Goal: Check status: Check status

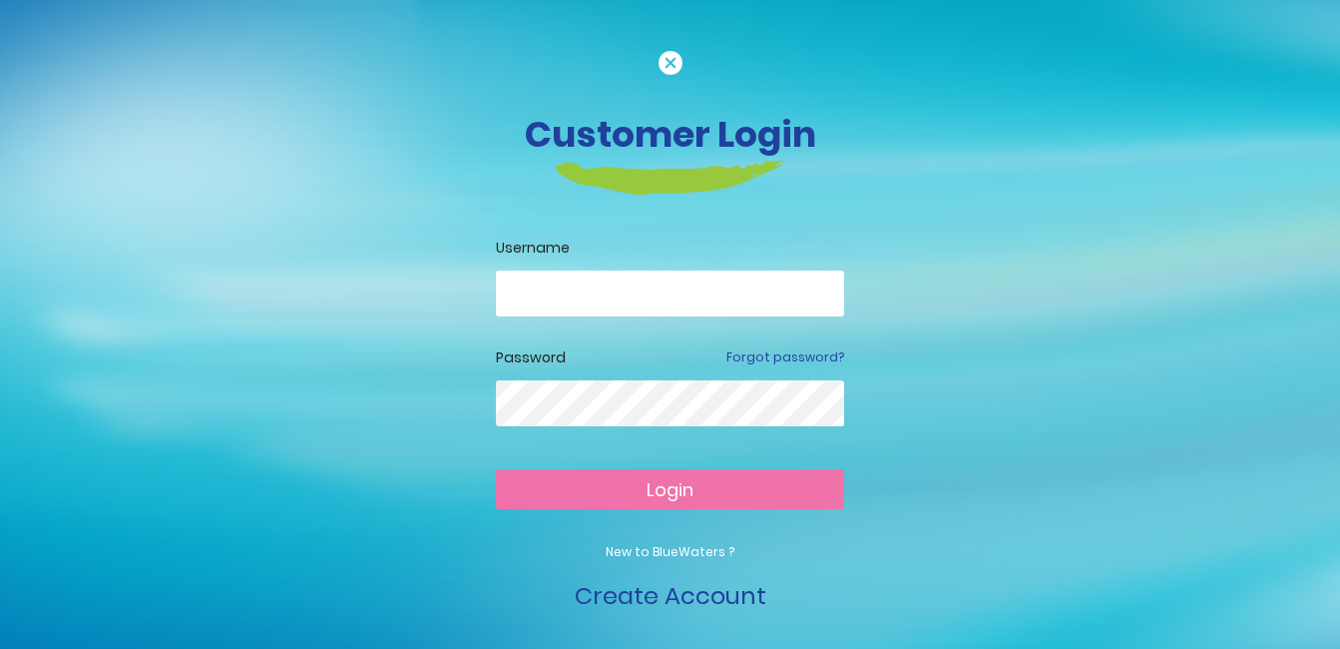
click at [666, 279] on input "email" at bounding box center [670, 293] width 348 height 46
type input "*"
type input "**********"
click at [763, 493] on button "Login" at bounding box center [670, 489] width 348 height 40
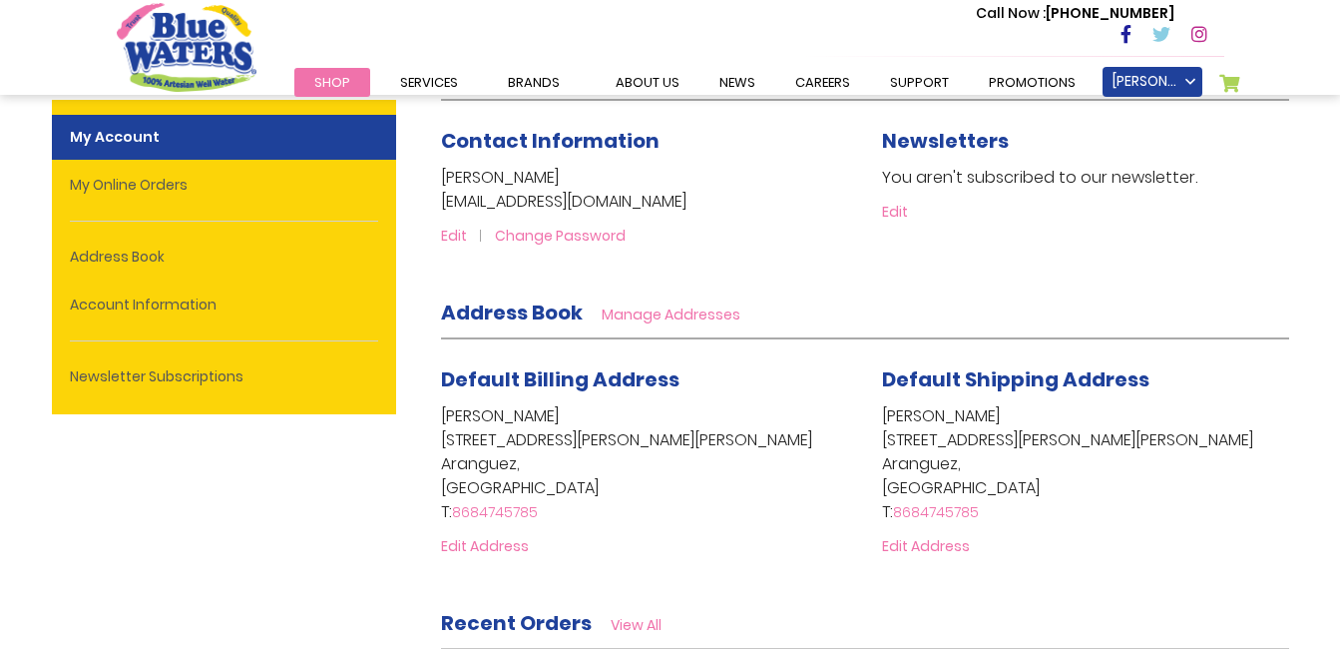
scroll to position [200, 0]
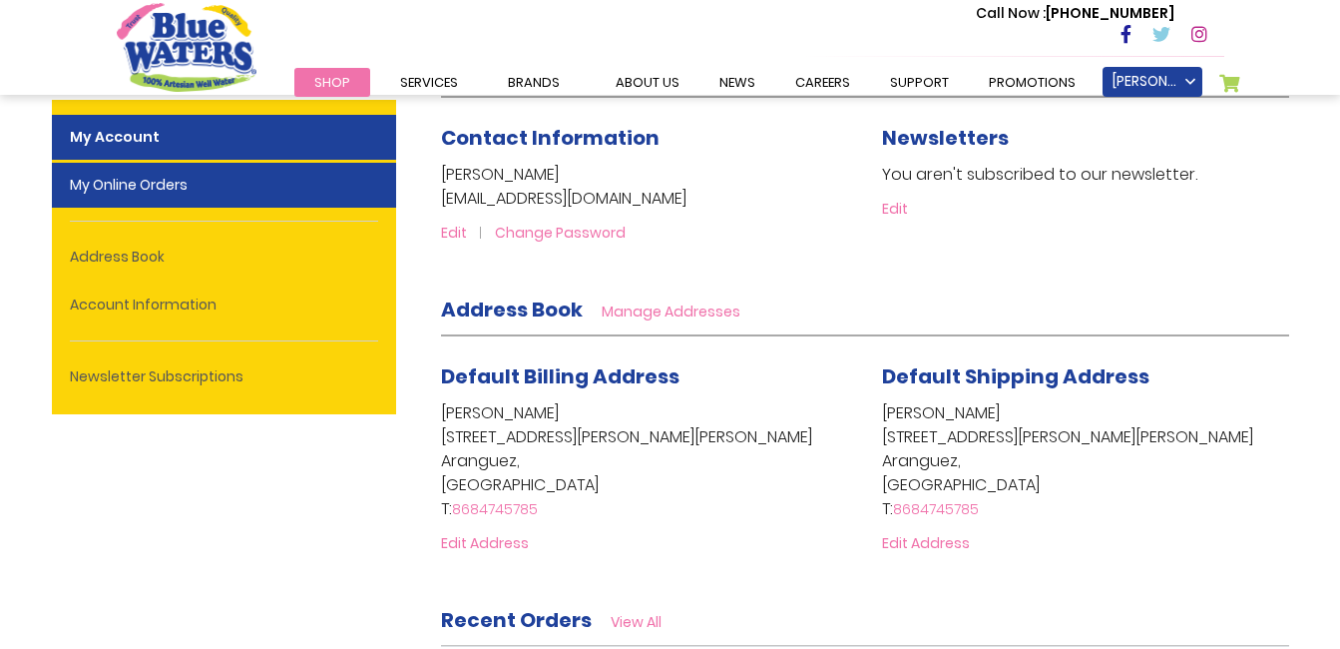
click at [184, 182] on link "My Online Orders" at bounding box center [224, 185] width 344 height 45
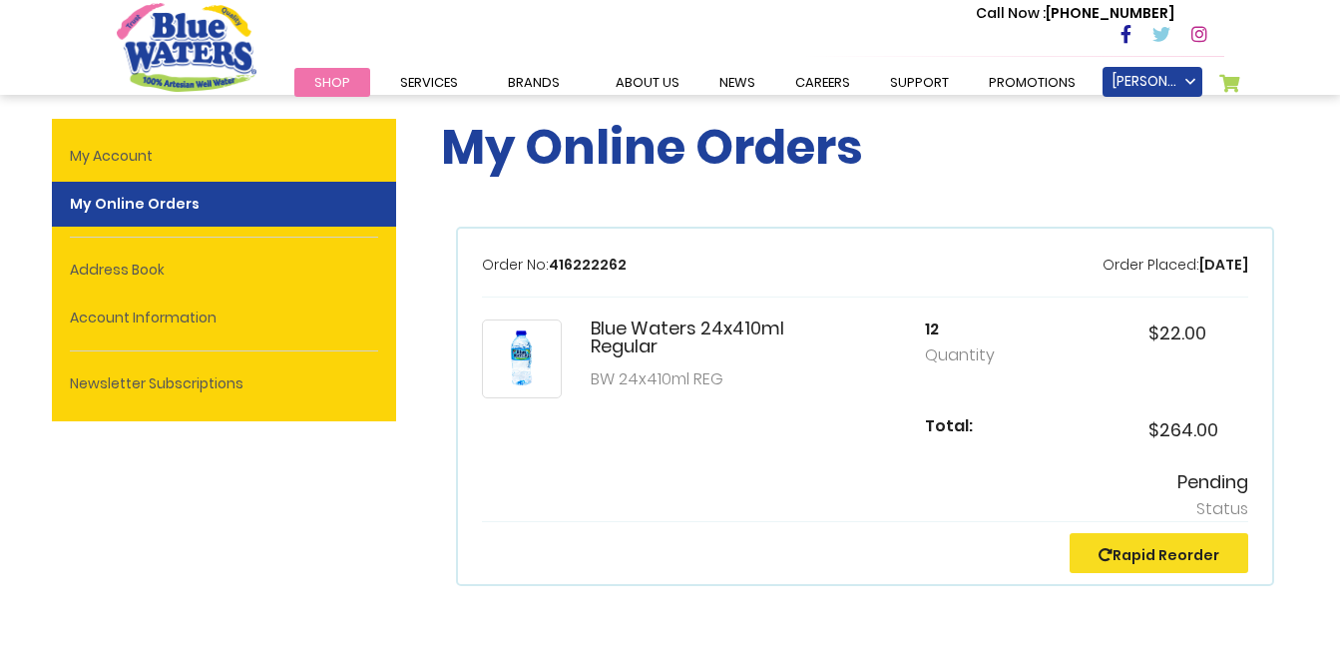
scroll to position [200, 0]
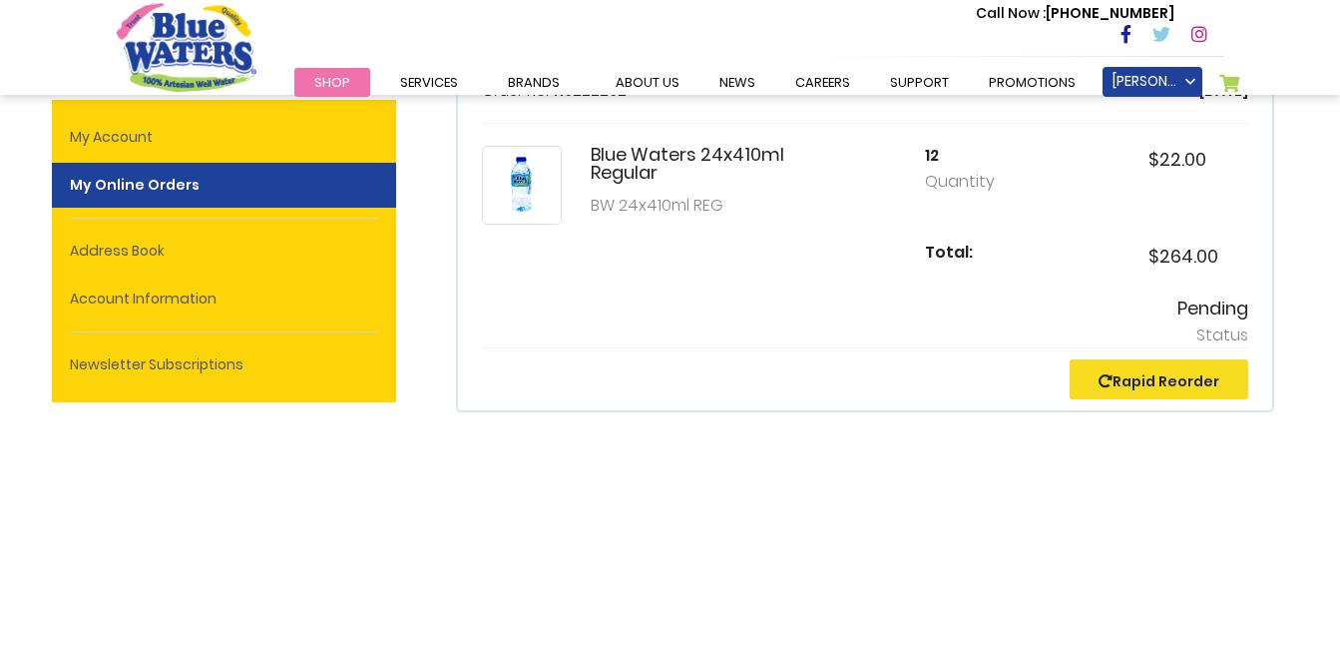
click at [1204, 311] on h5 "Pending" at bounding box center [865, 308] width 766 height 22
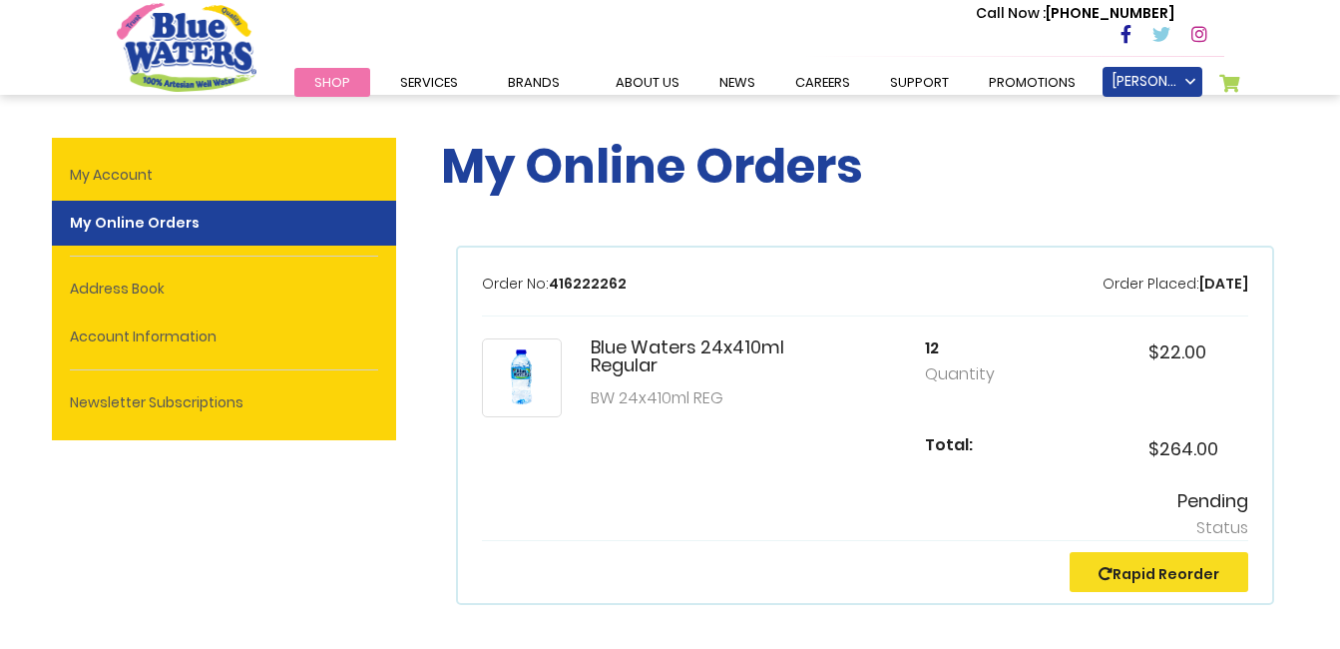
scroll to position [0, 0]
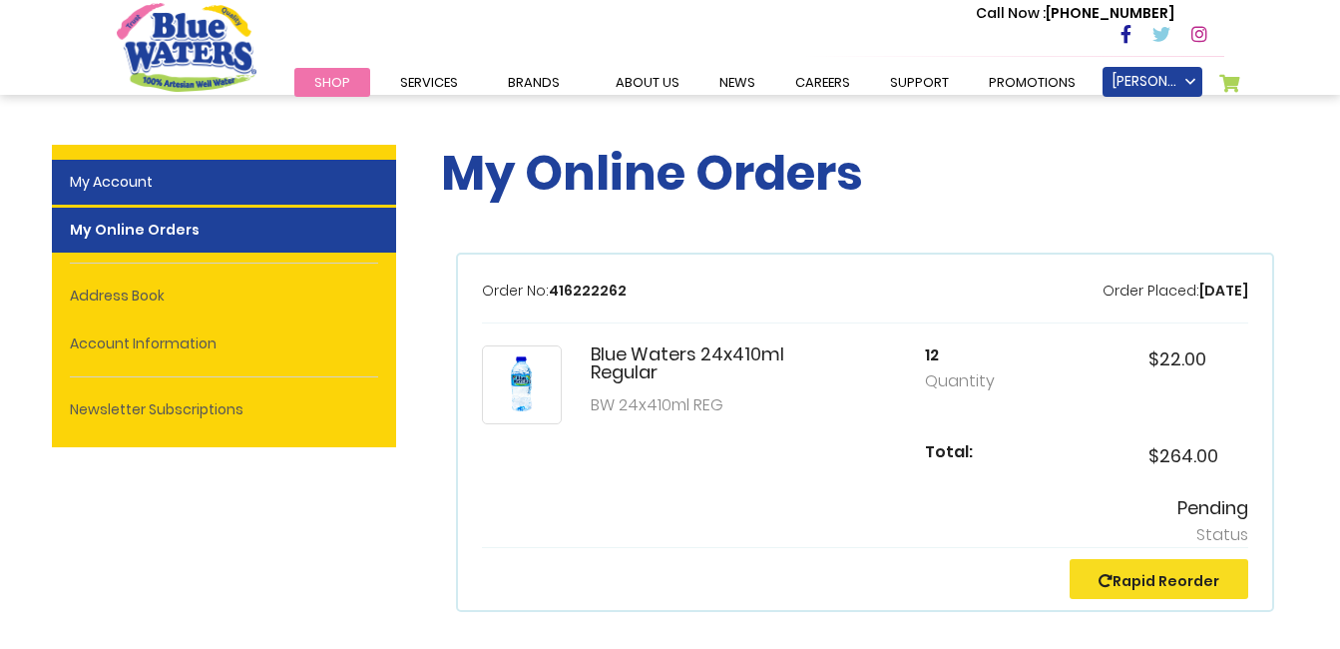
click at [112, 187] on link "My Account" at bounding box center [224, 182] width 344 height 45
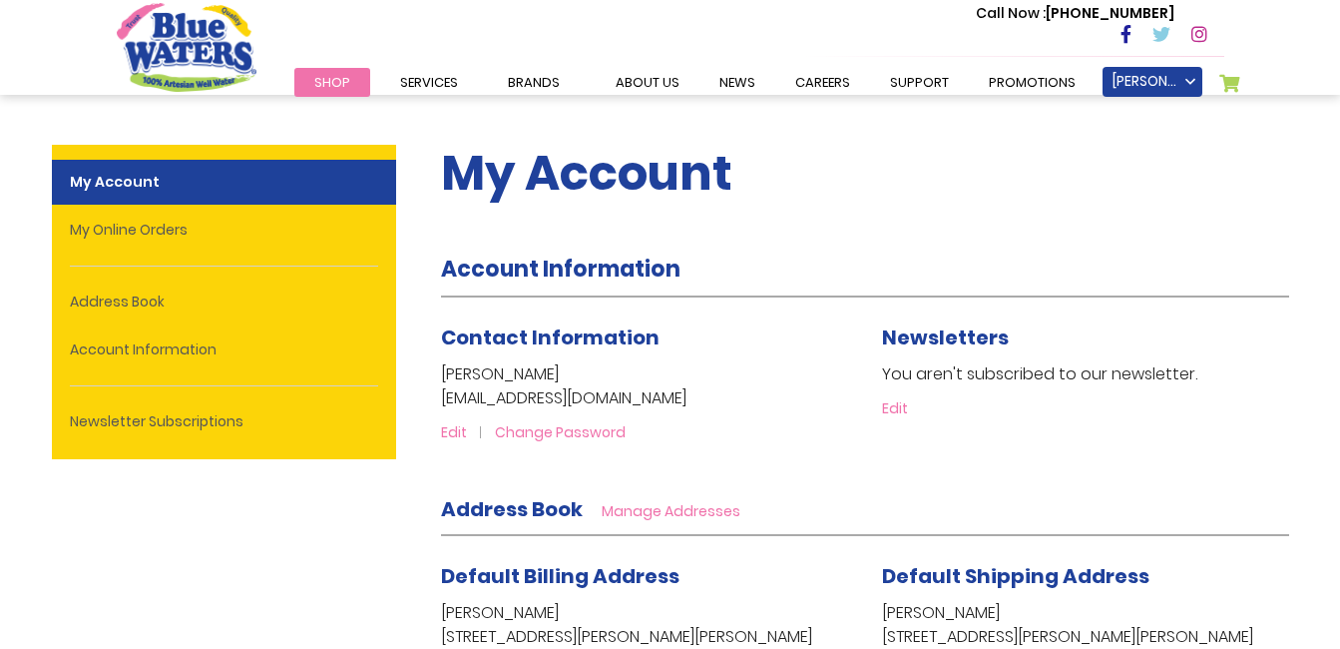
scroll to position [499, 0]
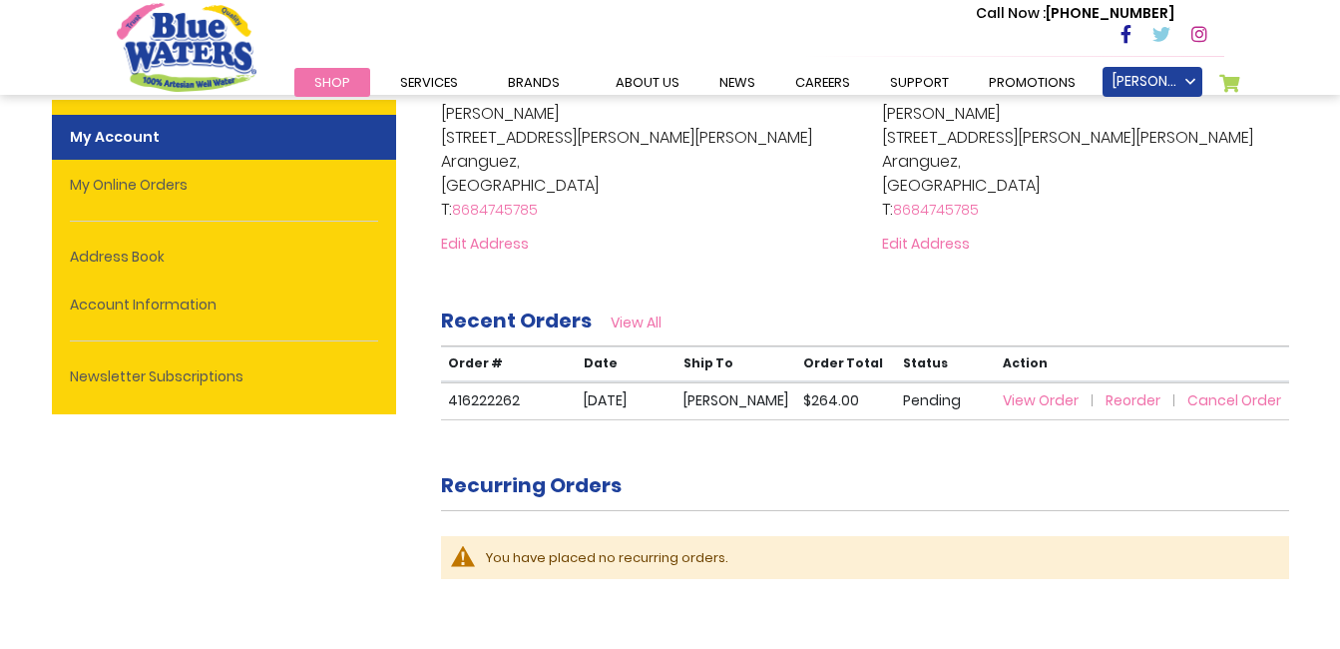
click at [1052, 395] on span "View Order" at bounding box center [1041, 400] width 76 height 20
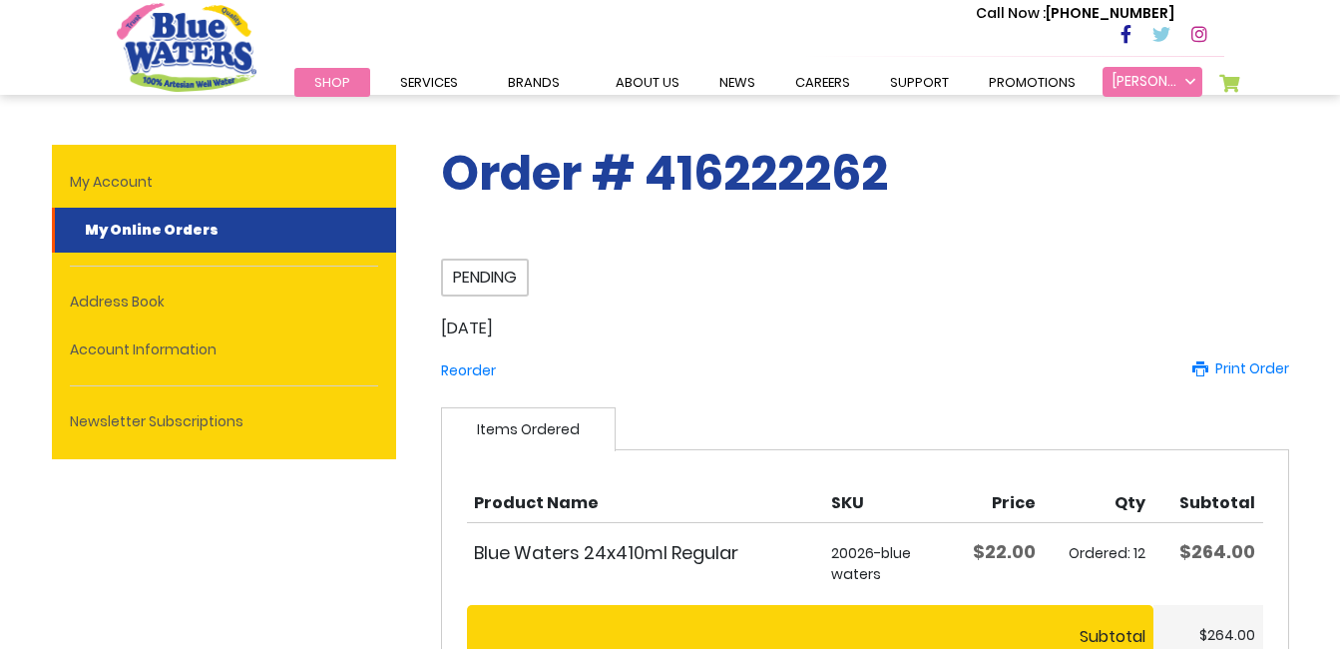
click at [1163, 85] on link "[PERSON_NAME]" at bounding box center [1153, 82] width 100 height 30
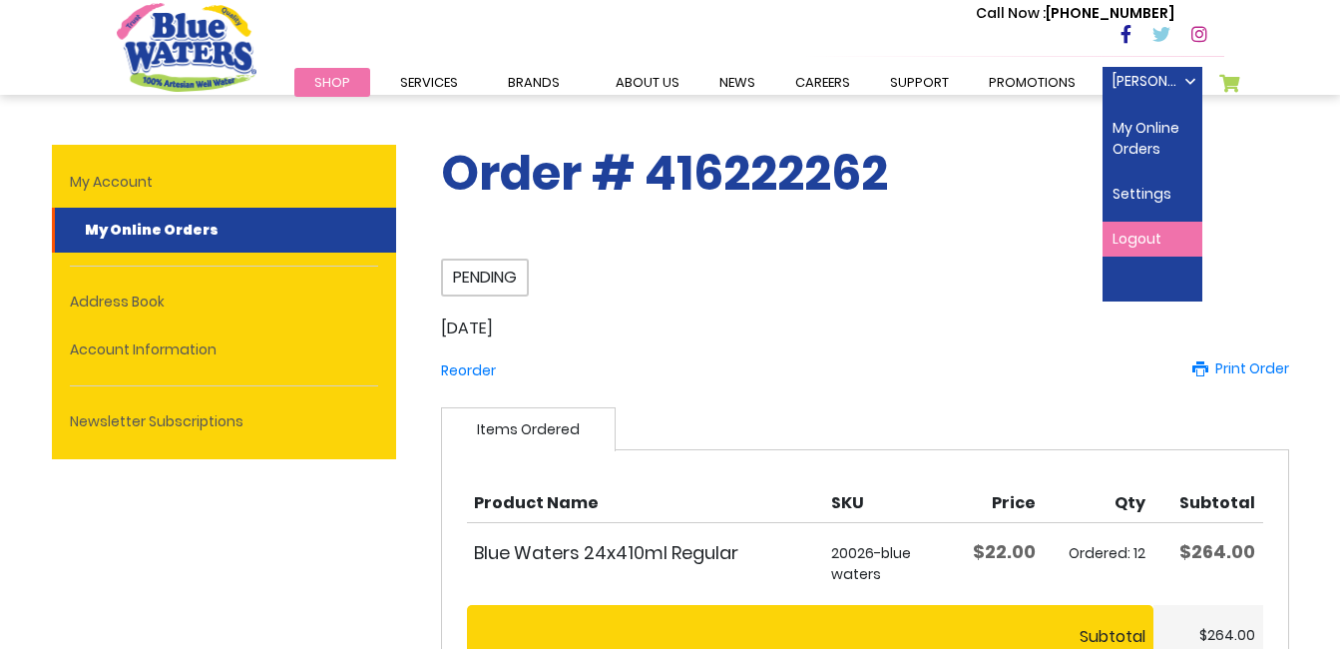
click at [1121, 235] on link "Logout" at bounding box center [1153, 239] width 100 height 35
